Goal: Browse casually: Explore the website without a specific task or goal

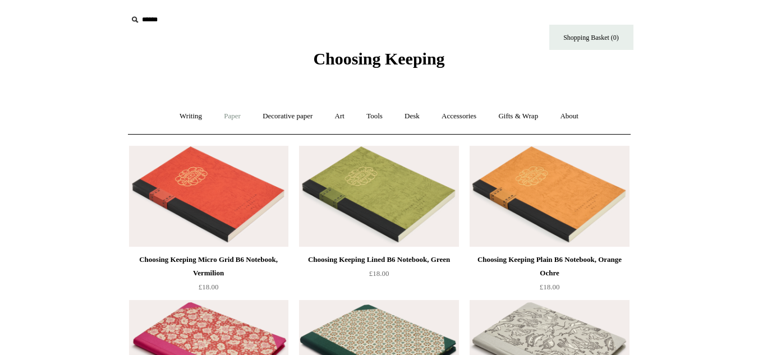
click at [233, 115] on link "Paper +" at bounding box center [232, 117] width 37 height 30
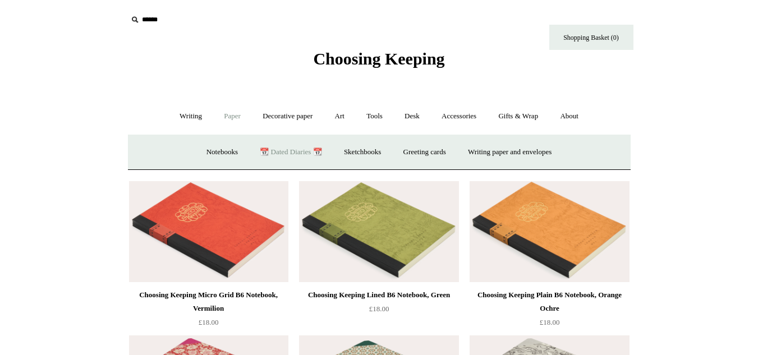
click at [262, 153] on link "📆 Dated Diaries 📆" at bounding box center [291, 152] width 82 height 30
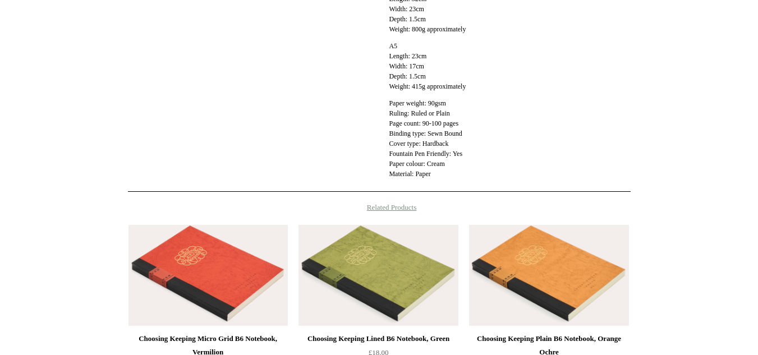
scroll to position [69, 0]
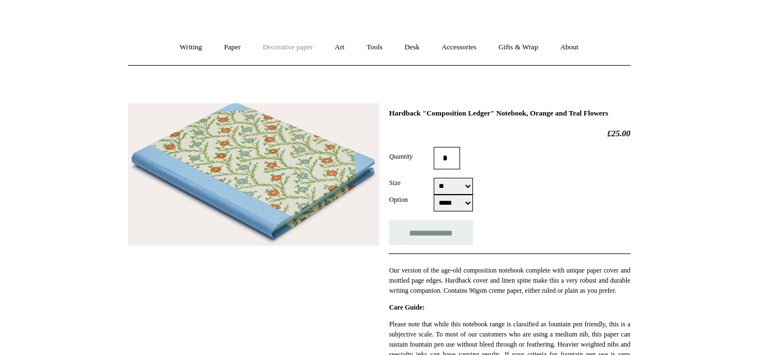
click at [299, 47] on link "Decorative paper +" at bounding box center [287, 48] width 70 height 30
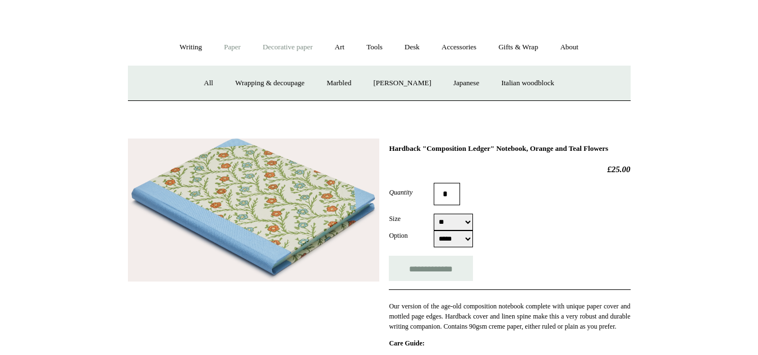
click at [233, 44] on link "Paper +" at bounding box center [232, 48] width 37 height 30
click at [525, 50] on link "Gifts & Wrap +" at bounding box center [518, 48] width 60 height 30
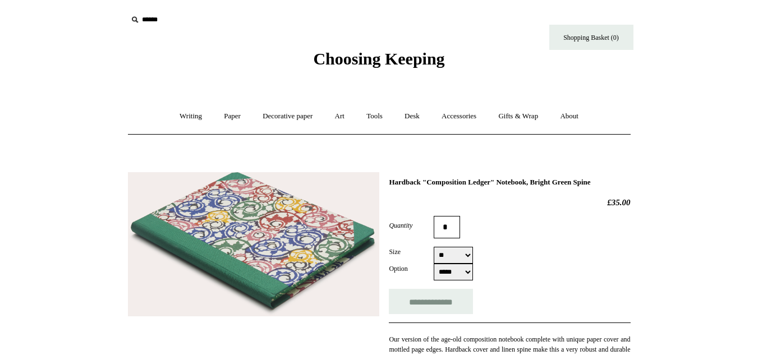
select select "**"
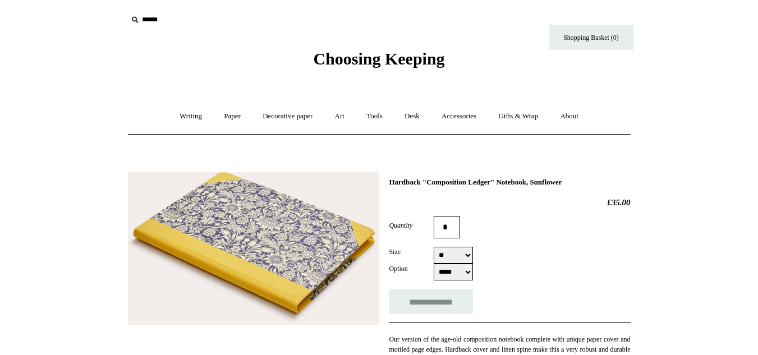
select select "**"
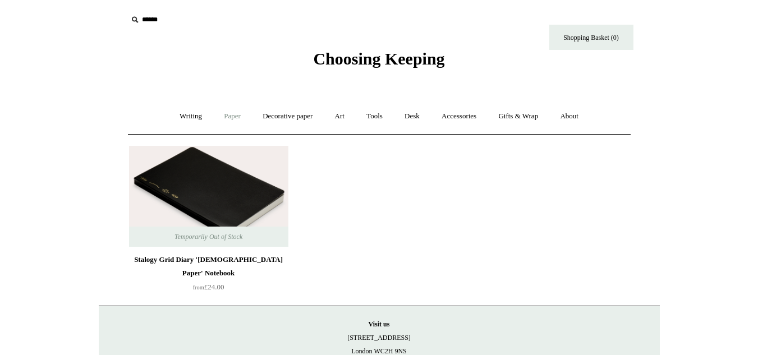
click at [228, 120] on link "Paper +" at bounding box center [232, 117] width 37 height 30
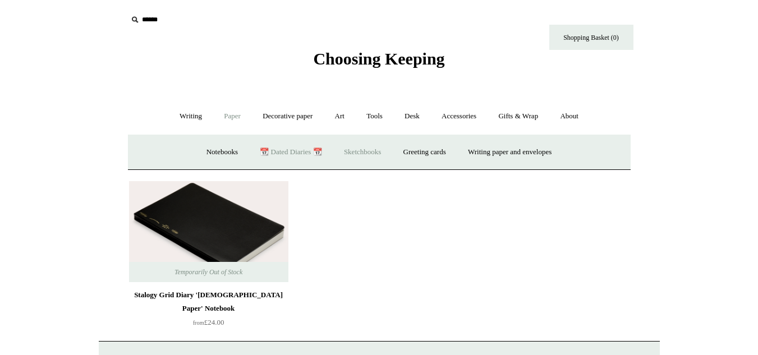
click at [368, 153] on link "Sketchbooks +" at bounding box center [362, 152] width 57 height 30
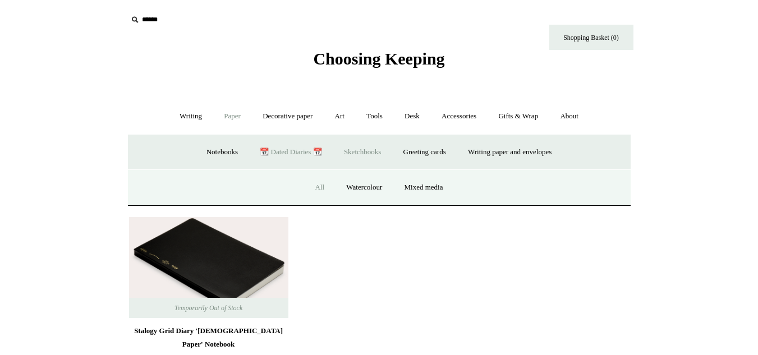
click at [320, 185] on link "All" at bounding box center [320, 188] width 30 height 30
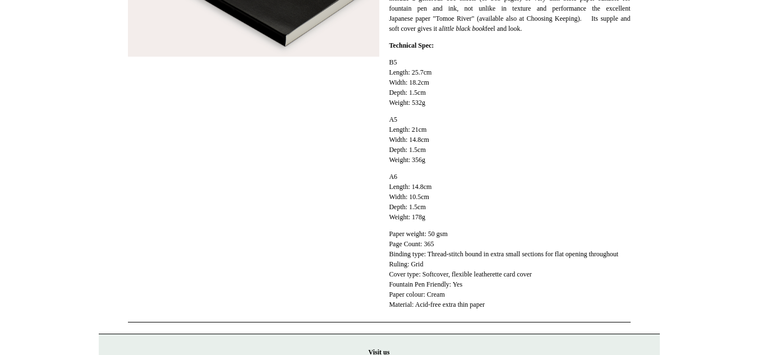
scroll to position [310, 0]
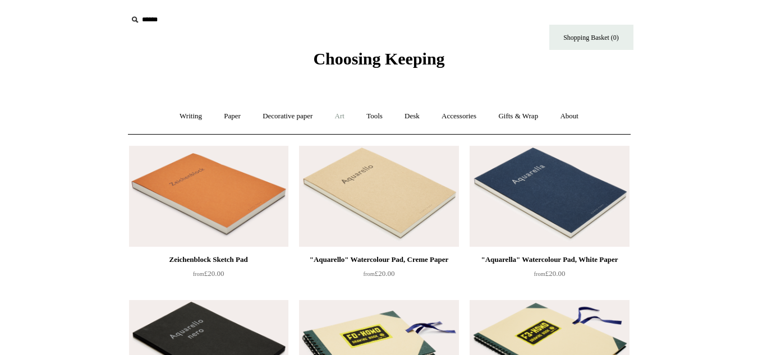
click at [340, 116] on link "Art +" at bounding box center [340, 117] width 30 height 30
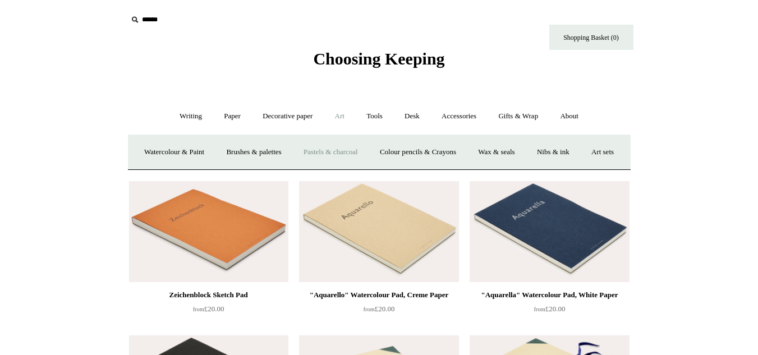
click at [366, 147] on link "Pastels & charcoal" at bounding box center [330, 152] width 75 height 30
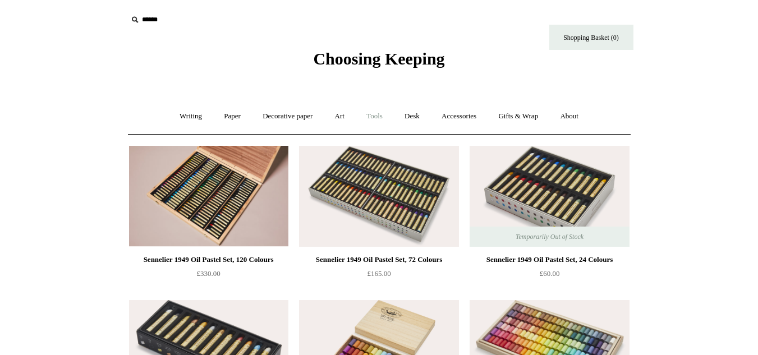
click at [376, 115] on link "Tools +" at bounding box center [374, 117] width 36 height 30
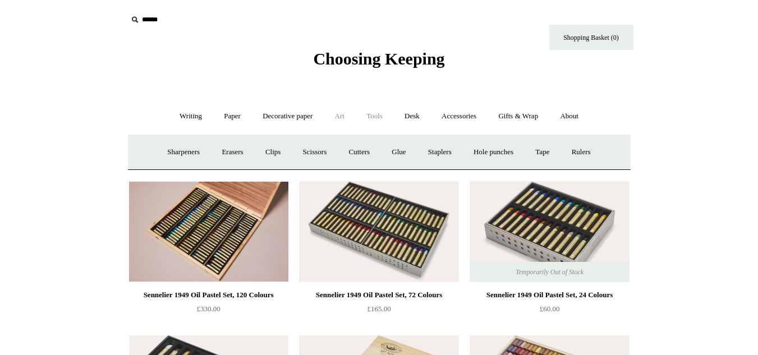
click at [348, 118] on link "Art +" at bounding box center [340, 117] width 30 height 30
click at [449, 154] on link "Colour pencils & Crayons" at bounding box center [418, 152] width 96 height 30
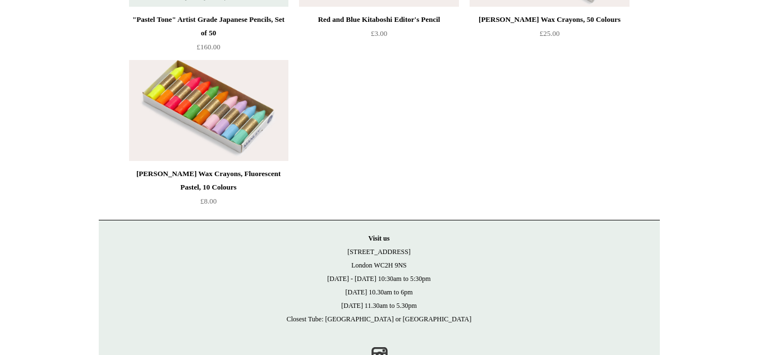
scroll to position [589, 0]
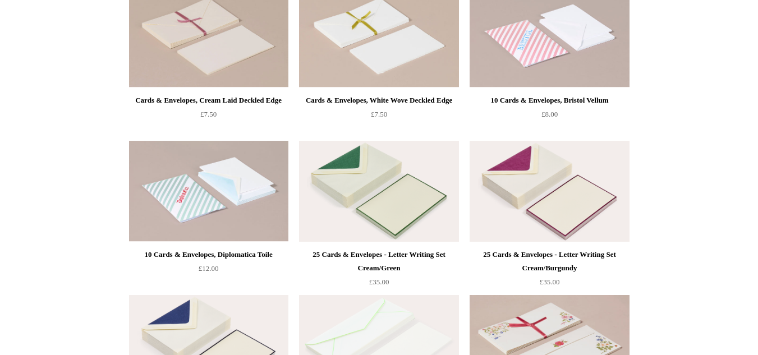
scroll to position [1240, 0]
